Goal: Task Accomplishment & Management: Use online tool/utility

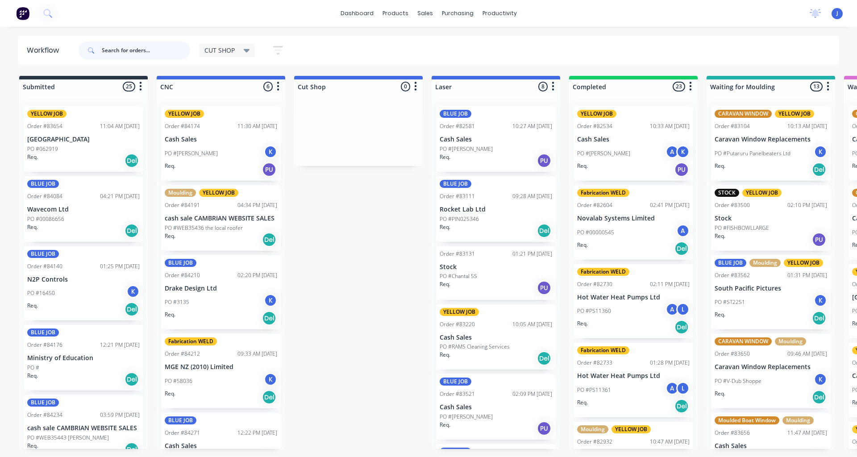
click at [116, 50] on input "text" at bounding box center [146, 51] width 88 height 18
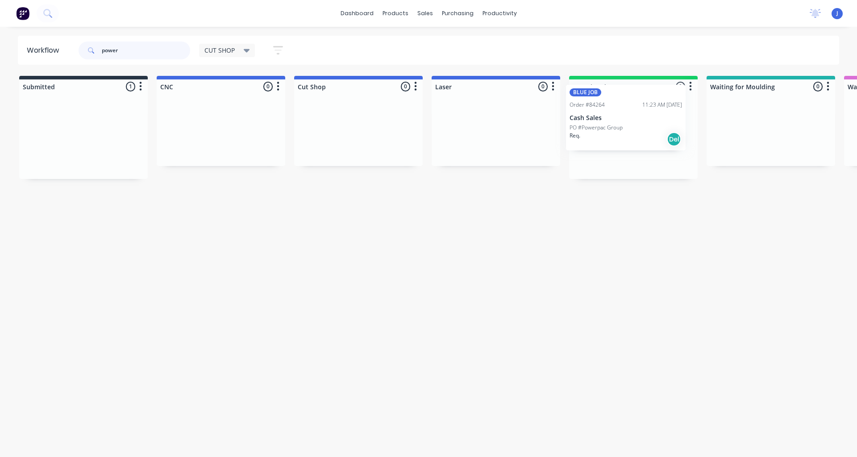
drag, startPoint x: 83, startPoint y: 158, endPoint x: 647, endPoint y: 142, distance: 564.6
click at [614, 126] on div "Order #84264 11:23 AM [DATE]" at bounding box center [633, 126] width 113 height 8
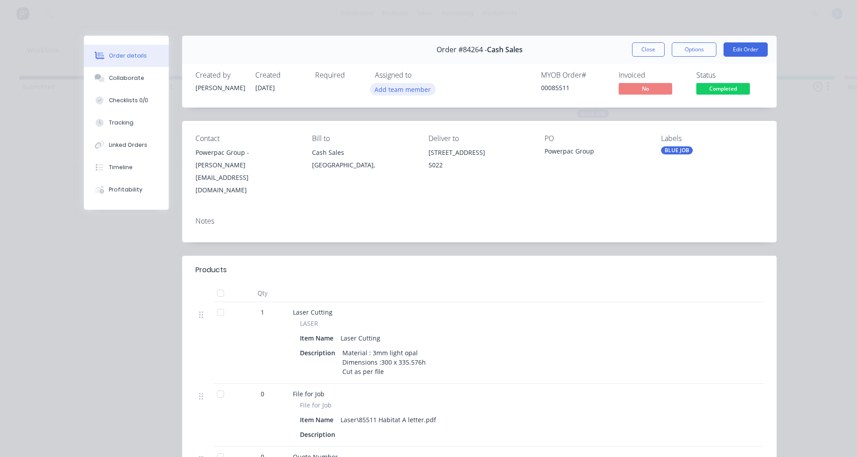
click at [388, 88] on button "Add team member" at bounding box center [403, 89] width 66 height 12
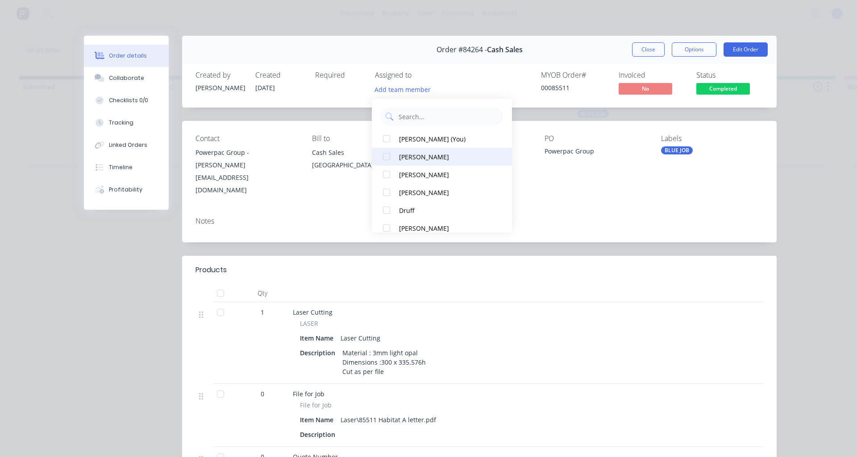
click at [388, 158] on div at bounding box center [387, 157] width 18 height 18
click at [645, 50] on button "Close" at bounding box center [648, 49] width 33 height 14
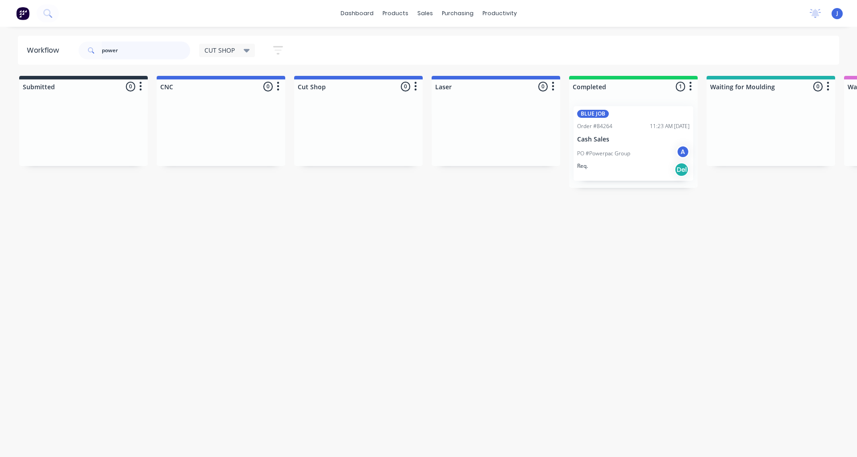
drag, startPoint x: 129, startPoint y: 57, endPoint x: 12, endPoint y: 46, distance: 117.5
click at [12, 46] on div "Workflow power CUT SHOP Save new view None edit CUT SHOP (Default) edit DISPATC…" at bounding box center [428, 50] width 857 height 29
drag, startPoint x: 49, startPoint y: 132, endPoint x: 600, endPoint y: 119, distance: 551.1
type input "[PERSON_NAME]"
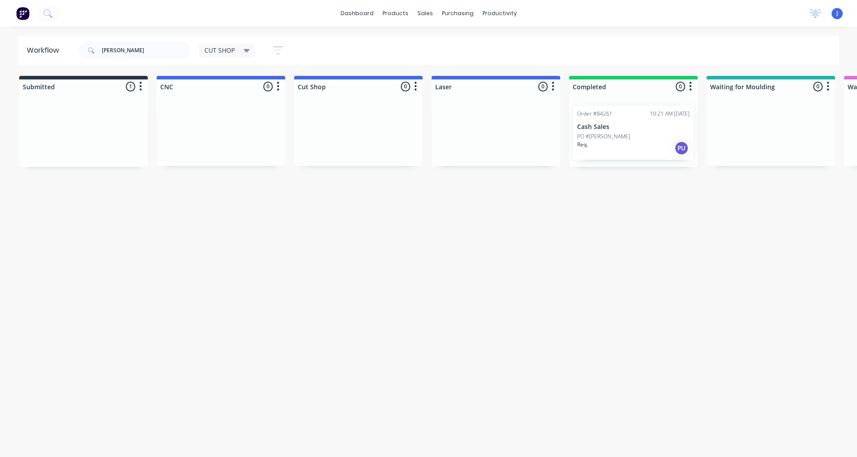
click at [605, 127] on div at bounding box center [633, 133] width 129 height 68
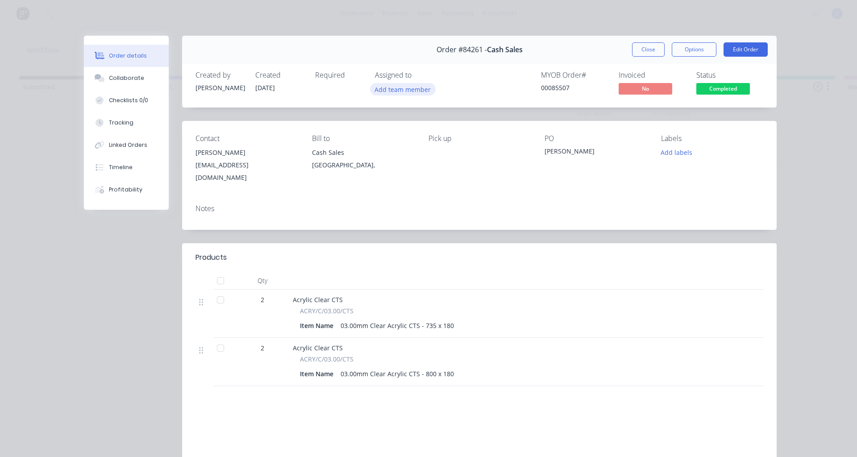
click at [400, 88] on button "Add team member" at bounding box center [403, 89] width 66 height 12
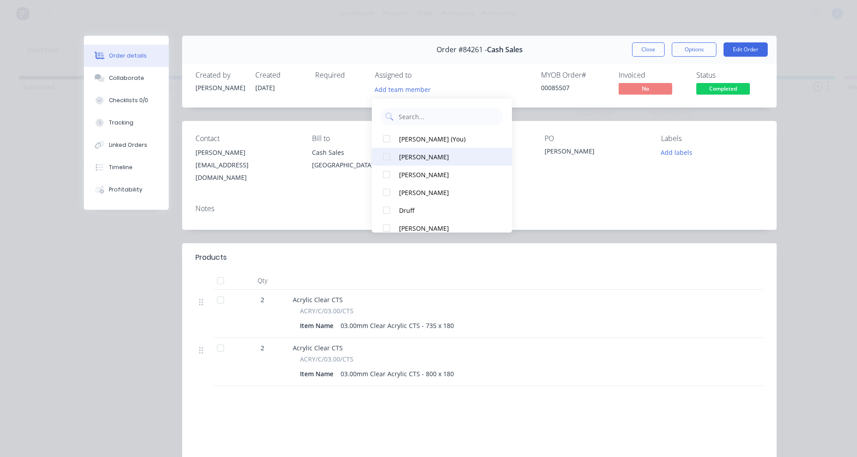
click at [390, 154] on div at bounding box center [387, 157] width 18 height 18
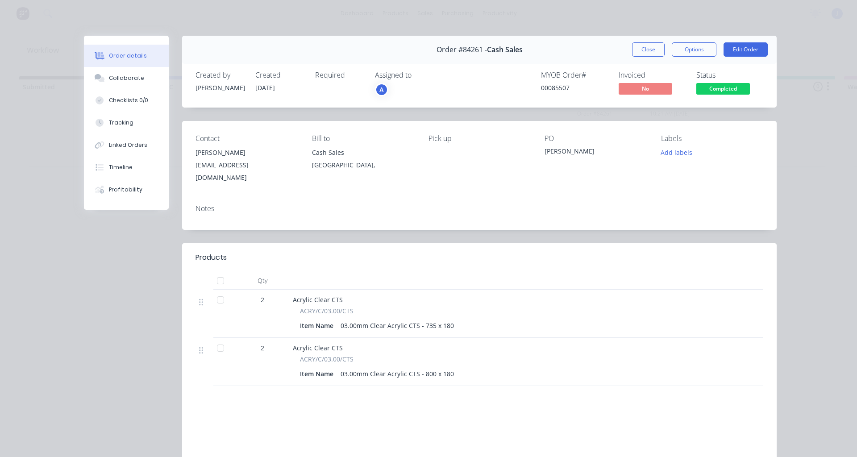
click at [461, 64] on div "Created by [PERSON_NAME] Created [DATE] Required Assigned to A MYOB Order # 000…" at bounding box center [479, 83] width 595 height 47
click at [644, 48] on button "Close" at bounding box center [648, 49] width 33 height 14
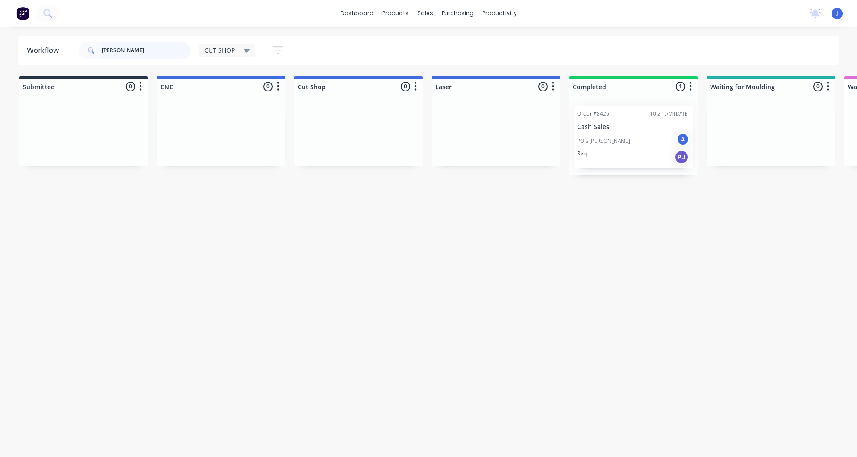
drag, startPoint x: 140, startPoint y: 58, endPoint x: 0, endPoint y: 49, distance: 140.0
click at [0, 49] on div "Workflow [PERSON_NAME] w CUT SHOP Save new view None edit CUT SHOP (Default) ed…" at bounding box center [428, 50] width 857 height 29
